Goal: Task Accomplishment & Management: Manage account settings

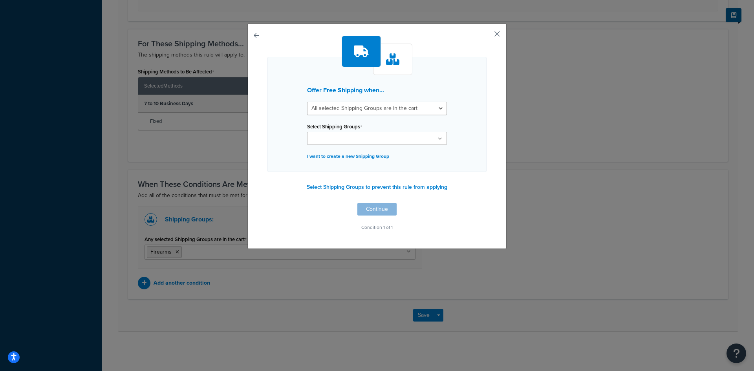
click at [486, 37] on button "button" at bounding box center [485, 37] width 2 height 2
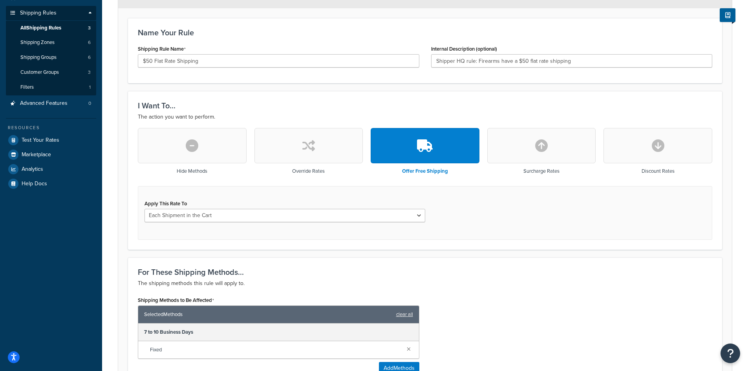
scroll to position [118, 0]
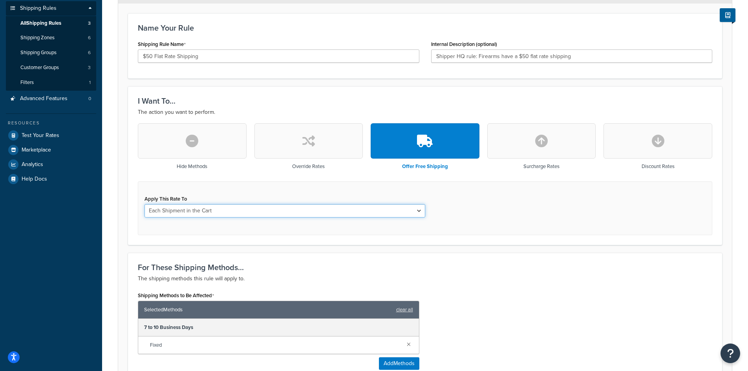
click at [222, 212] on select "Each Shipment in the Cart Each Shipping Group in the Cart Each Item within a Sh…" at bounding box center [284, 210] width 281 height 13
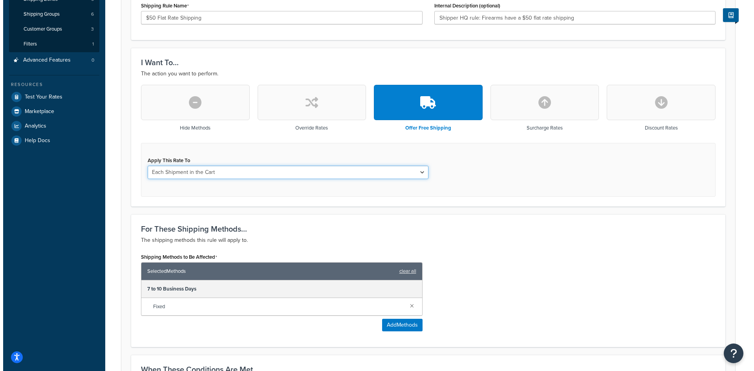
scroll to position [157, 0]
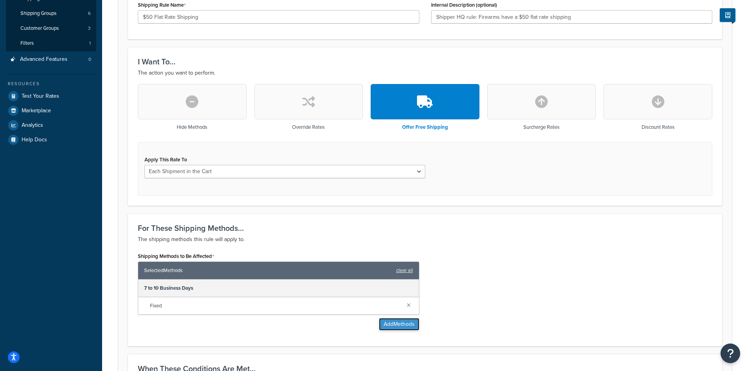
click at [402, 322] on button "Add Methods" at bounding box center [399, 324] width 40 height 13
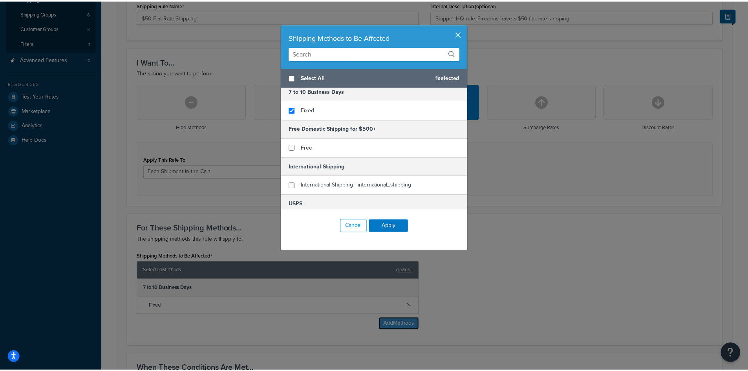
scroll to position [0, 0]
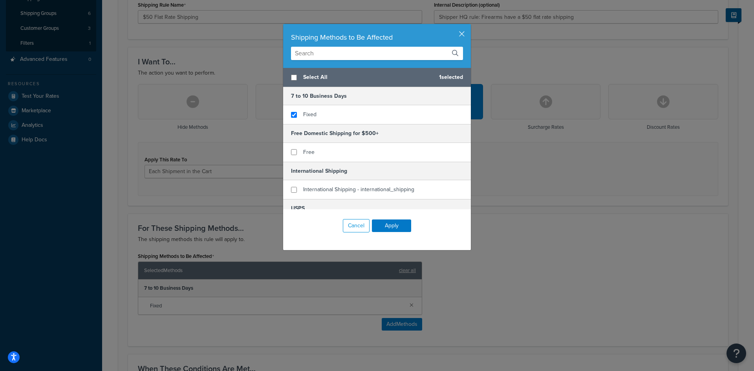
click at [535, 183] on div "Shipping Methods to Be Affected Select All 1 selected 7 to 10 Business Days Fix…" at bounding box center [377, 185] width 754 height 371
click at [469, 26] on button "button" at bounding box center [470, 25] width 2 height 2
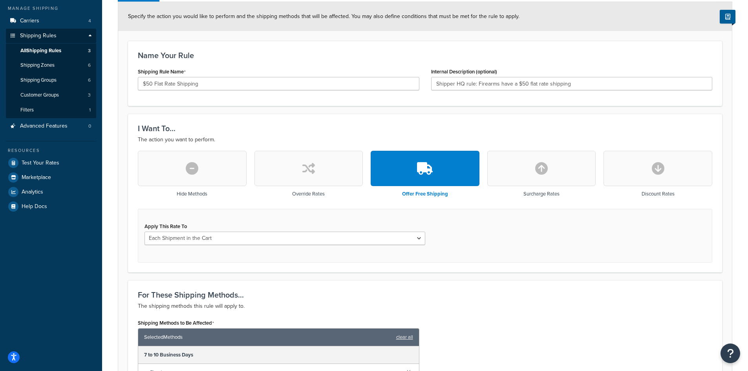
scroll to position [79, 0]
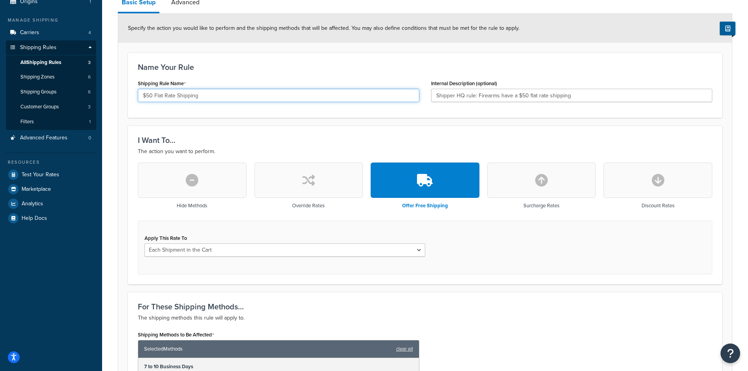
drag, startPoint x: 214, startPoint y: 95, endPoint x: 114, endPoint y: 79, distance: 101.1
click at [110, 86] on div "Rule: $50 Flat Rate Shipping Disabled Basic Setup Advanced Specify the action y…" at bounding box center [425, 283] width 646 height 661
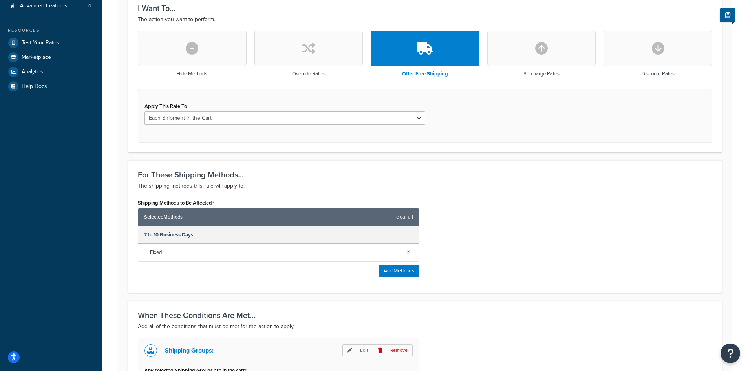
scroll to position [236, 0]
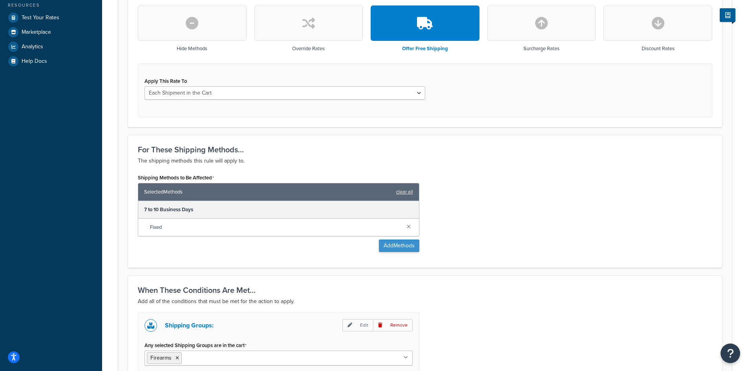
type input "Free Shipping"
click at [383, 243] on button "Add Methods" at bounding box center [399, 245] width 40 height 13
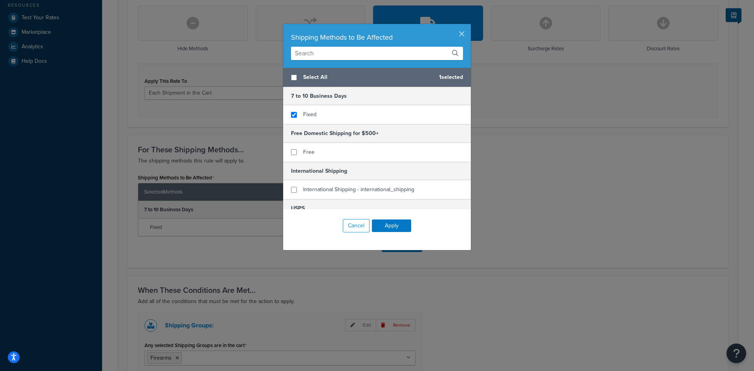
click at [462, 36] on div "Shipping Methods to Be Affected" at bounding box center [377, 46] width 188 height 44
click at [446, 33] on div "Shipping Methods to Be Affected" at bounding box center [377, 37] width 172 height 11
click at [469, 26] on button "button" at bounding box center [470, 25] width 2 height 2
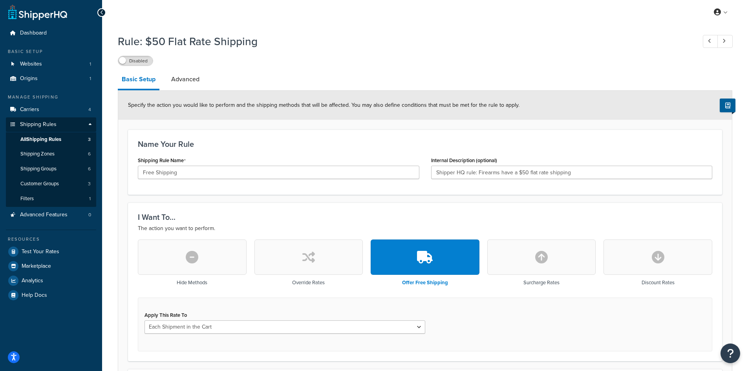
scroll to position [0, 0]
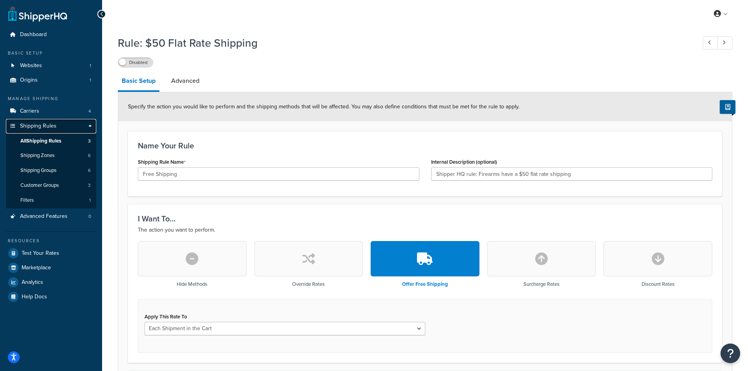
click at [57, 125] on link "Shipping Rules" at bounding box center [51, 126] width 90 height 15
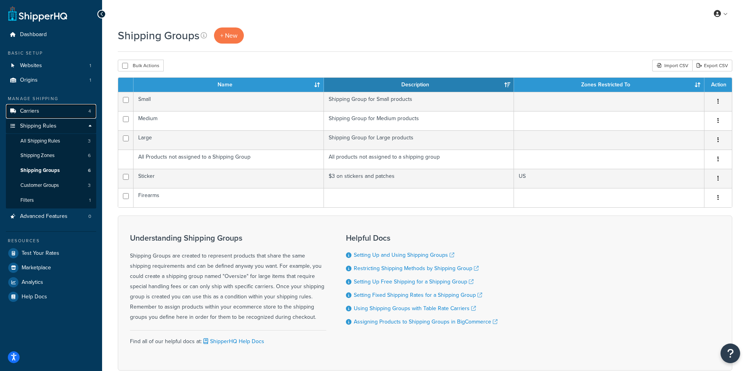
click at [33, 111] on span "Carriers" at bounding box center [29, 111] width 19 height 7
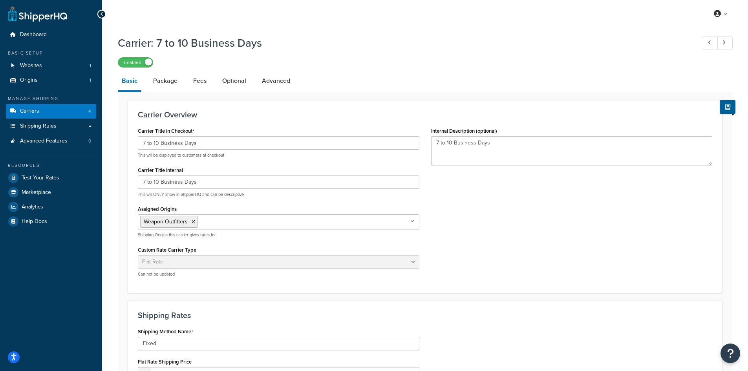
select select "flat"
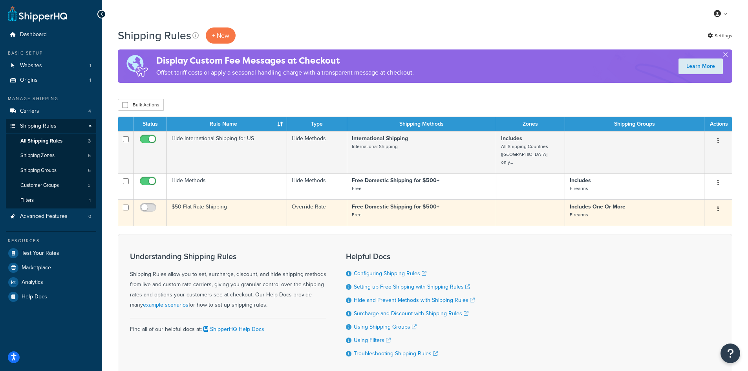
click at [124, 205] on input "checkbox" at bounding box center [126, 208] width 6 height 6
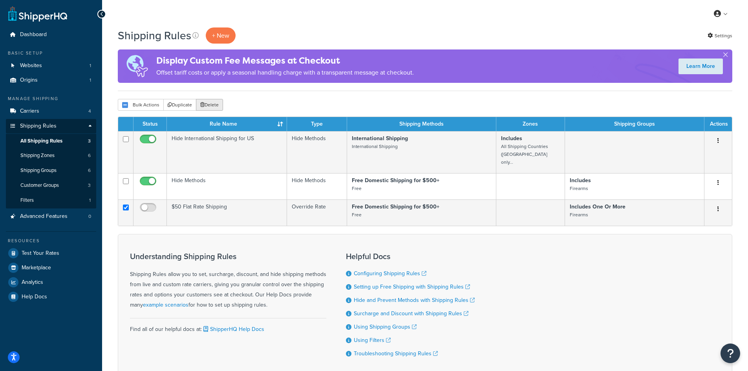
drag, startPoint x: 212, startPoint y: 106, endPoint x: 254, endPoint y: 97, distance: 42.7
click at [254, 97] on div "Shipping Rules + New Settings Display Custom Fee Messages at Checkout Offset ta…" at bounding box center [425, 214] width 646 height 375
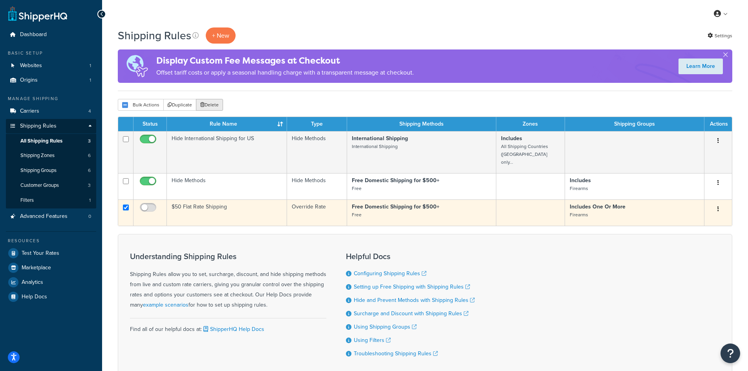
click at [126, 205] on input "checkbox" at bounding box center [126, 208] width 6 height 6
checkbox input "true"
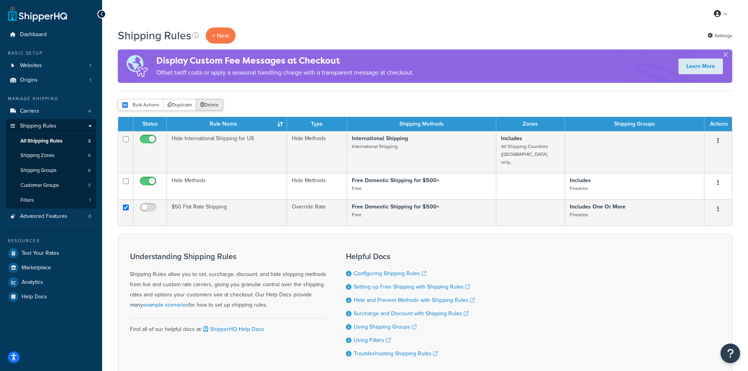
click at [210, 104] on button "Delete" at bounding box center [209, 105] width 27 height 12
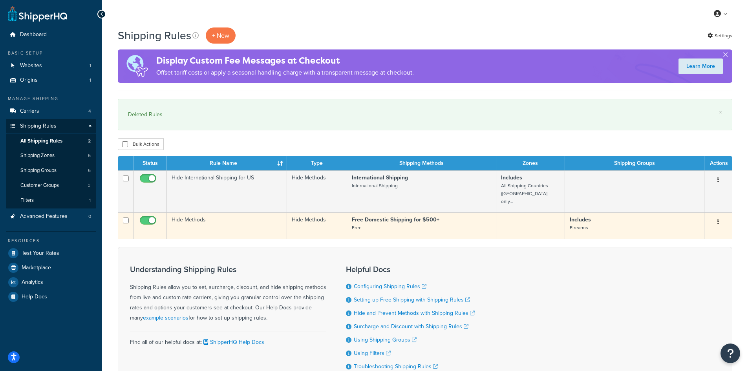
click at [719, 217] on button "button" at bounding box center [718, 222] width 11 height 13
click at [676, 229] on link "Edit" at bounding box center [692, 237] width 62 height 16
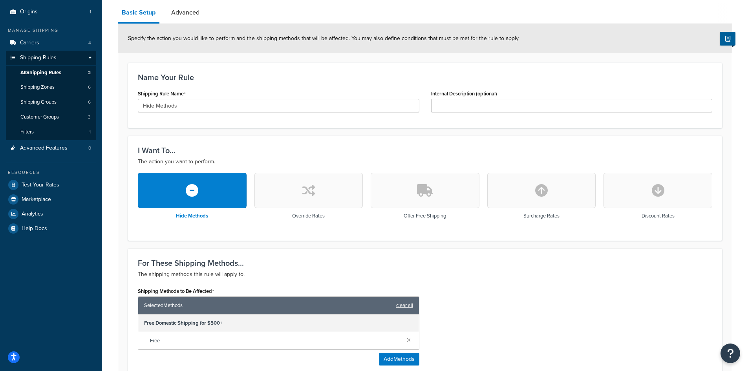
scroll to position [53, 0]
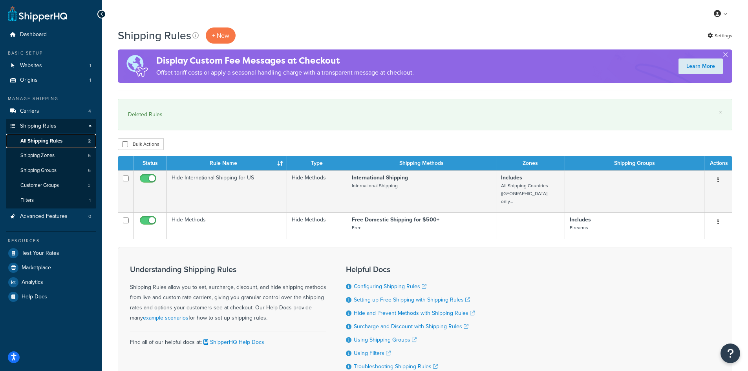
click at [41, 140] on span "All Shipping Rules" at bounding box center [41, 141] width 42 height 7
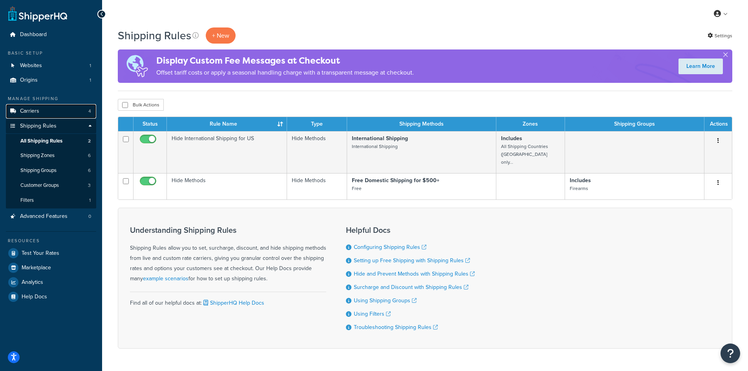
click at [40, 110] on link "Carriers 4" at bounding box center [51, 111] width 90 height 15
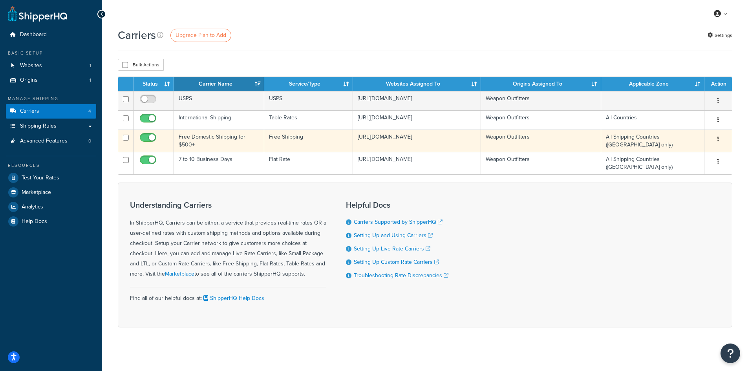
click at [718, 140] on icon "button" at bounding box center [718, 138] width 2 height 5
click at [677, 151] on link "Edit" at bounding box center [686, 155] width 62 height 16
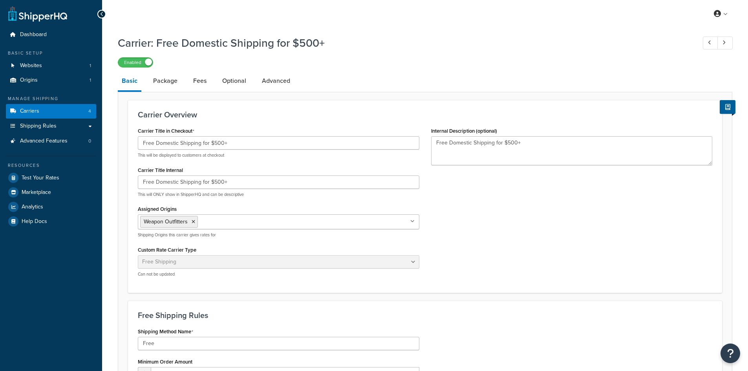
select select "free"
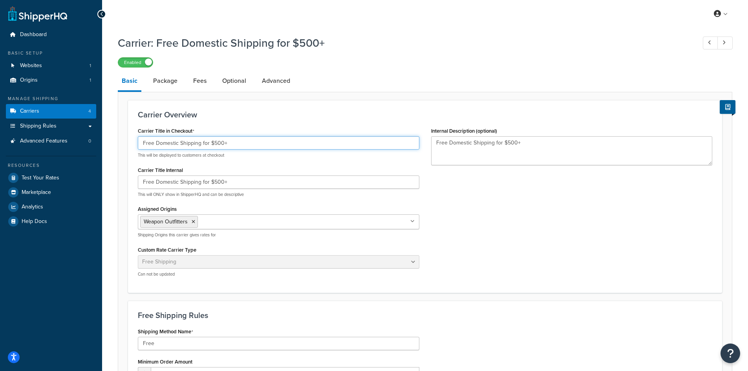
drag, startPoint x: 232, startPoint y: 142, endPoint x: 119, endPoint y: 135, distance: 112.8
click at [119, 135] on form "Carrier Overview Carrier Title in Checkout Free Domestic Shipping for $500+ Thi…" at bounding box center [425, 308] width 614 height 417
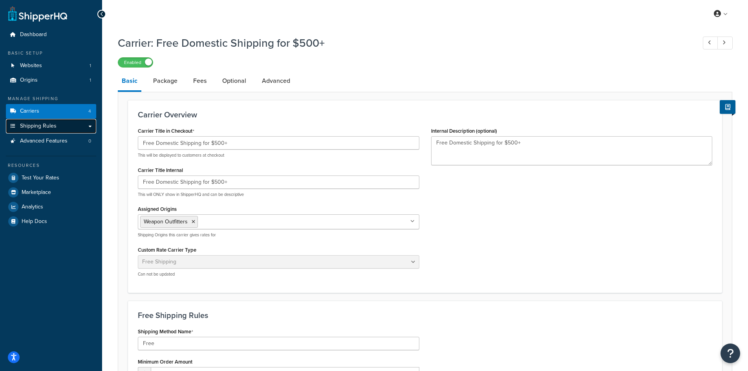
click at [44, 128] on span "Shipping Rules" at bounding box center [38, 126] width 37 height 7
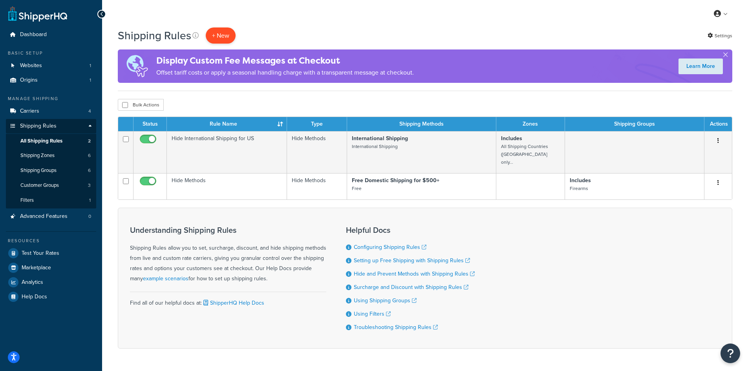
click at [217, 38] on p "+ New" at bounding box center [221, 35] width 30 height 16
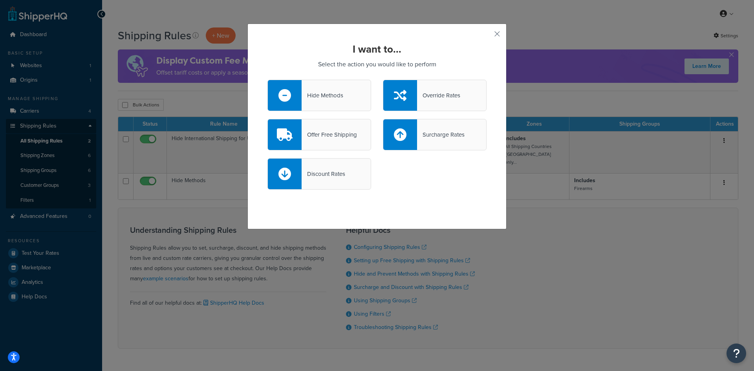
click at [339, 98] on div "Hide Methods" at bounding box center [322, 95] width 42 height 11
click at [0, 0] on input "Hide Methods" at bounding box center [0, 0] width 0 height 0
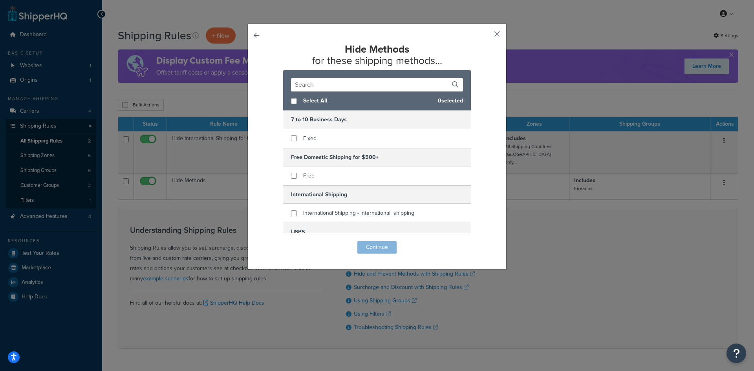
click at [486, 36] on button "button" at bounding box center [485, 37] width 2 height 2
